Goal: Use online tool/utility: Utilize a website feature to perform a specific function

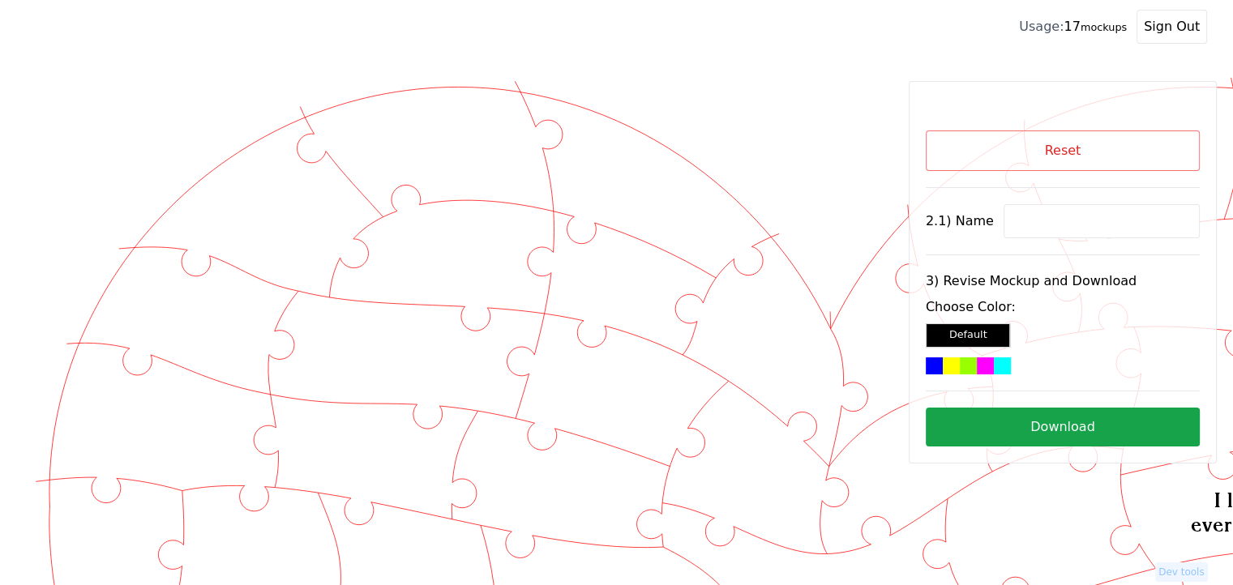
click at [1022, 219] on input at bounding box center [1102, 221] width 196 height 34
click at [1028, 211] on input at bounding box center [1102, 221] width 196 height 34
type input "33"
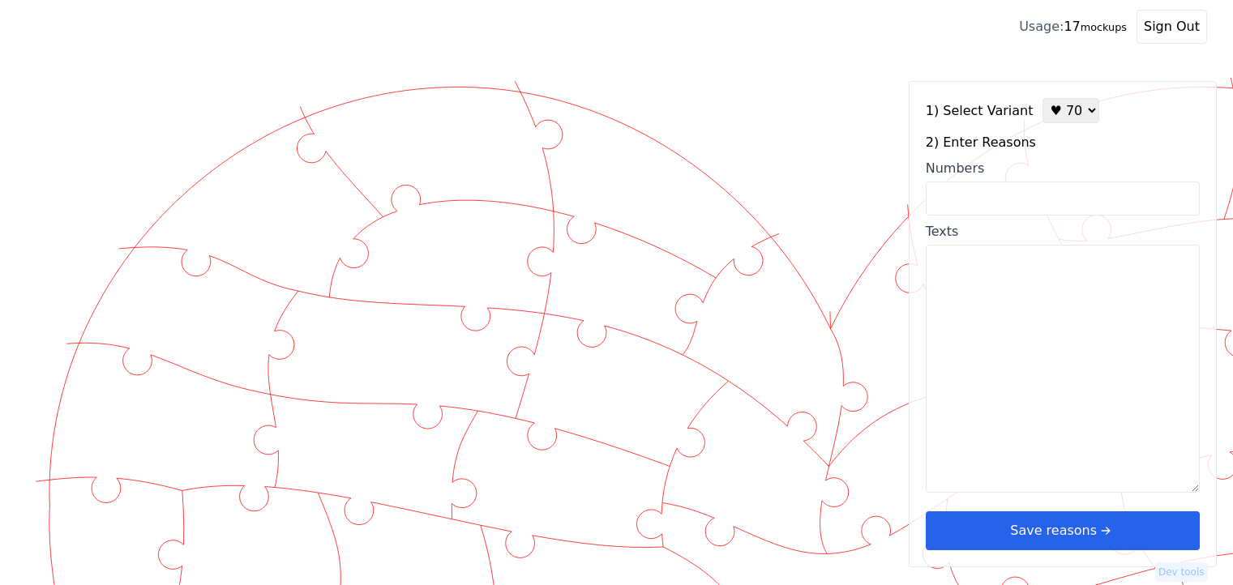
select select "7"
click at [949, 199] on input "Numbers" at bounding box center [1063, 199] width 274 height 34
type input "33"
type textarea "You have a heart full of love, and I'm lucky to experience it"
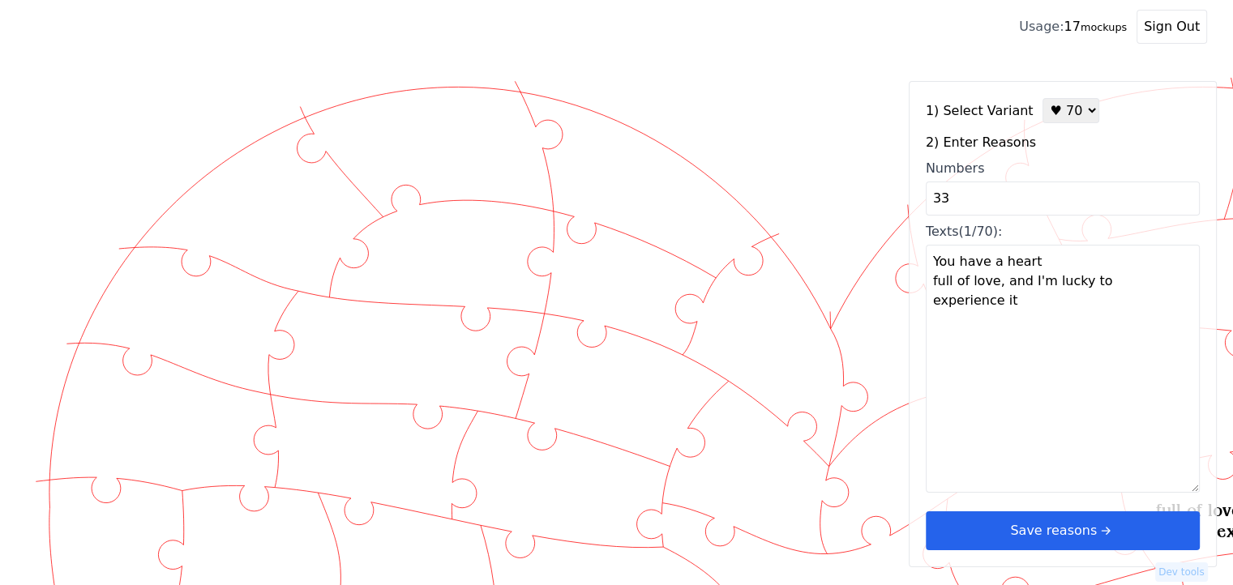
drag, startPoint x: 714, startPoint y: 253, endPoint x: 940, endPoint y: 218, distance: 228.8
